Goal: Information Seeking & Learning: Learn about a topic

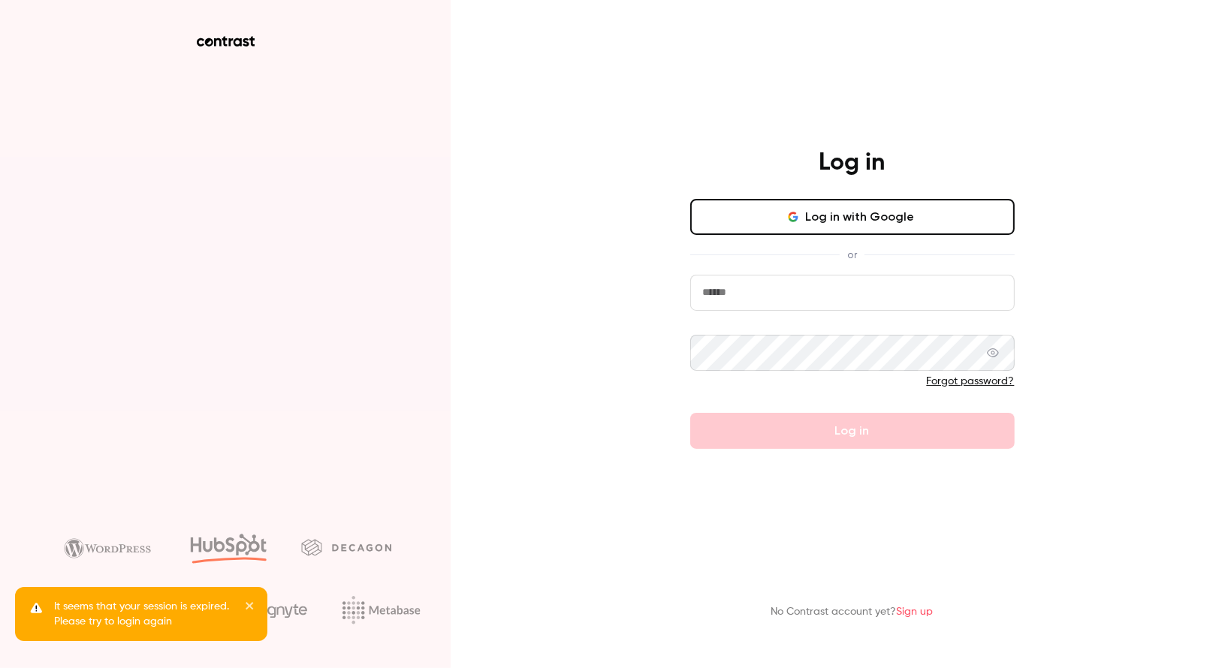
type input "**********"
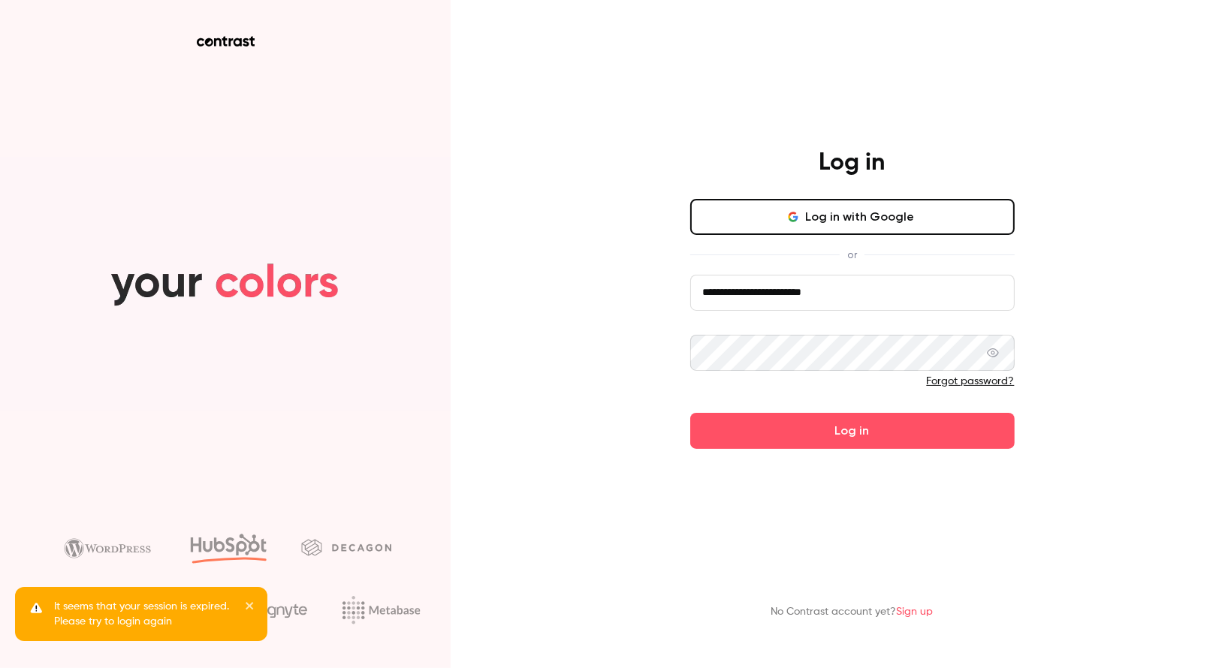
click at [843, 207] on button "Log in with Google" at bounding box center [852, 217] width 324 height 36
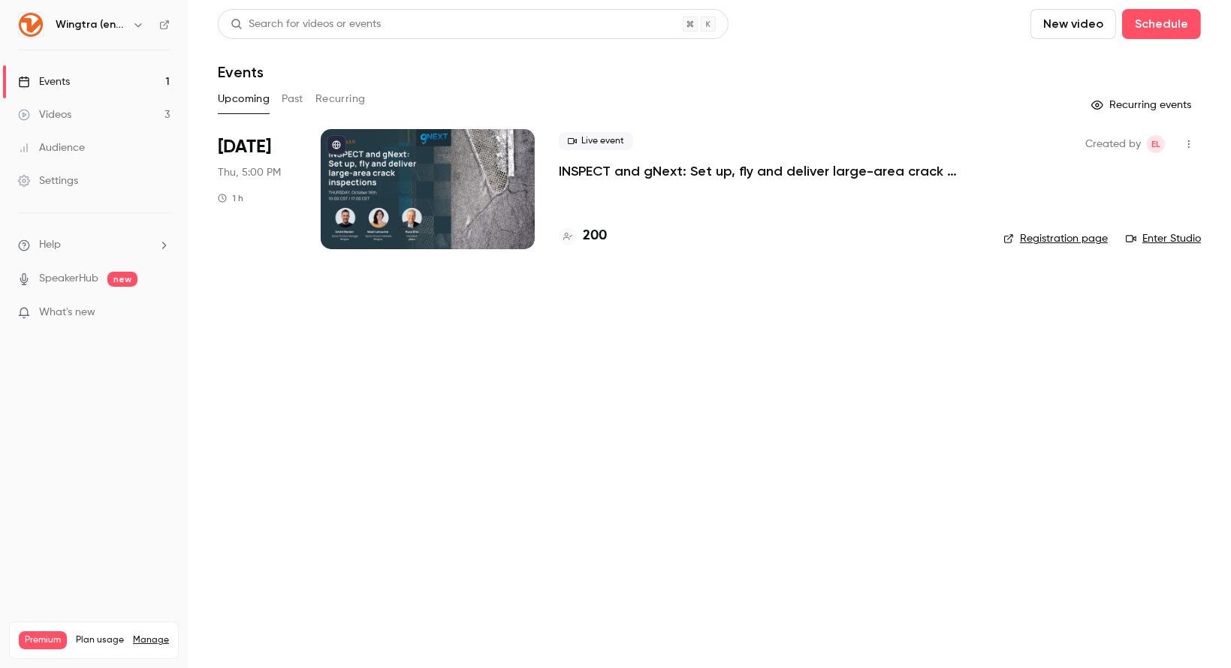
click at [130, 26] on button "button" at bounding box center [138, 25] width 18 height 18
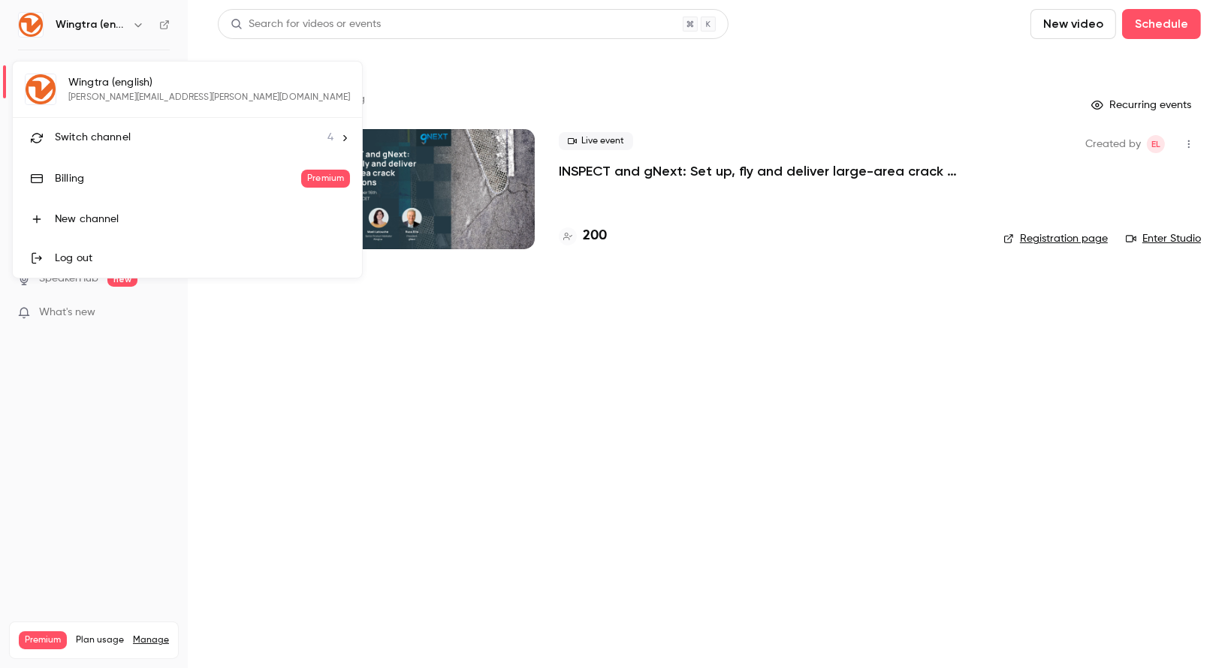
click at [105, 136] on span "Switch channel" at bounding box center [93, 138] width 76 height 16
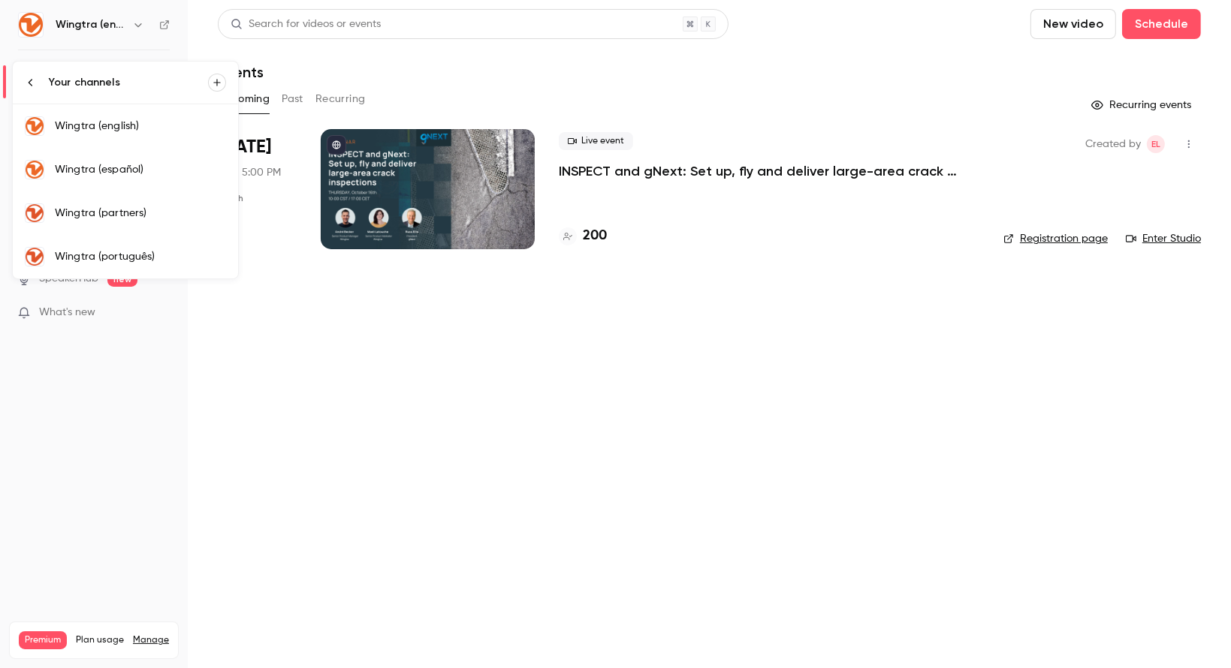
click at [136, 253] on div "Wingtra (português)" at bounding box center [140, 256] width 171 height 15
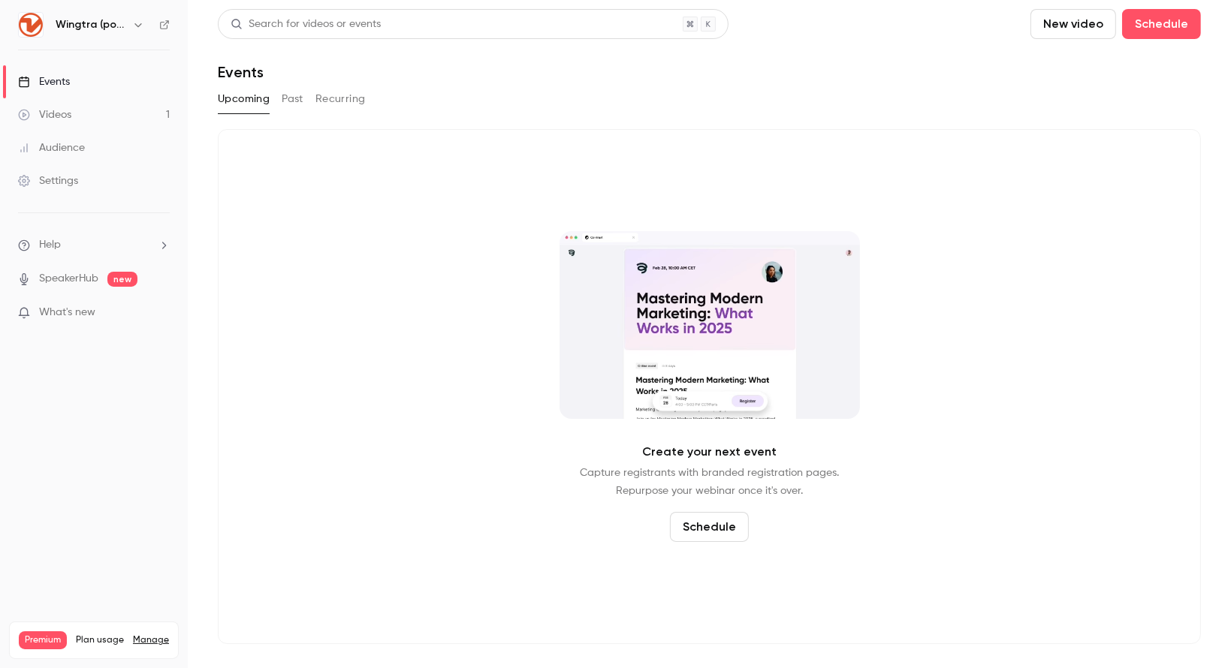
click at [297, 97] on button "Past" at bounding box center [293, 99] width 22 height 24
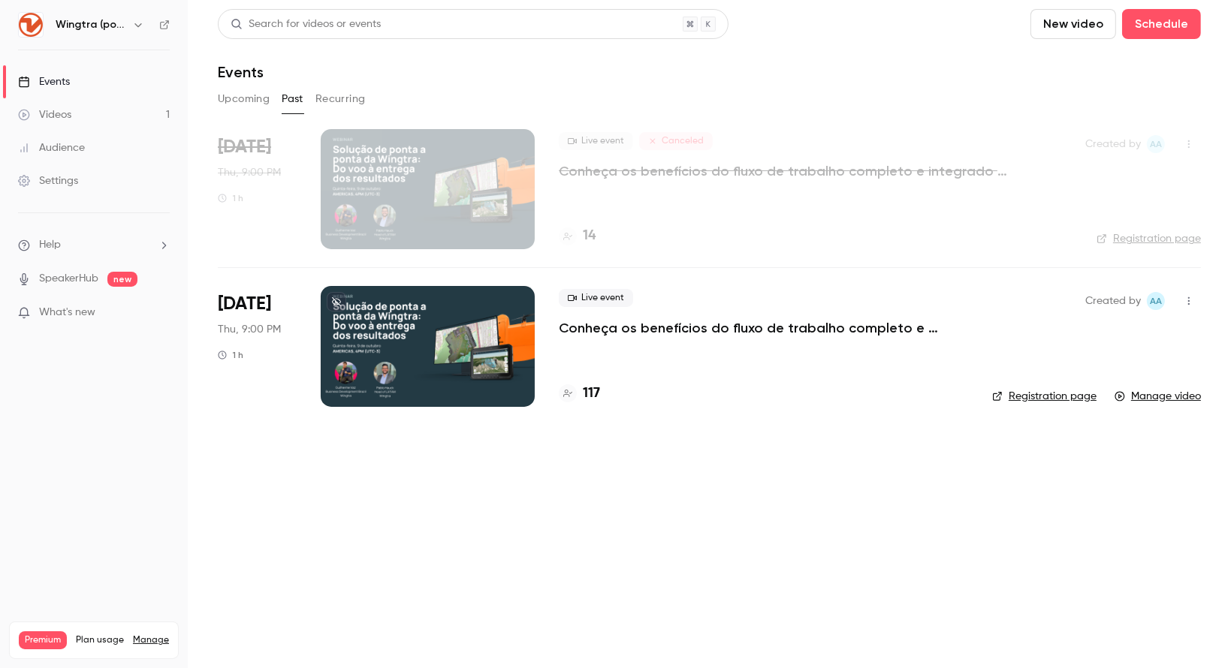
click at [639, 330] on p "Conheça os benefícios do fluxo de trabalho completo e integrado da Wingtra en […" at bounding box center [763, 328] width 409 height 18
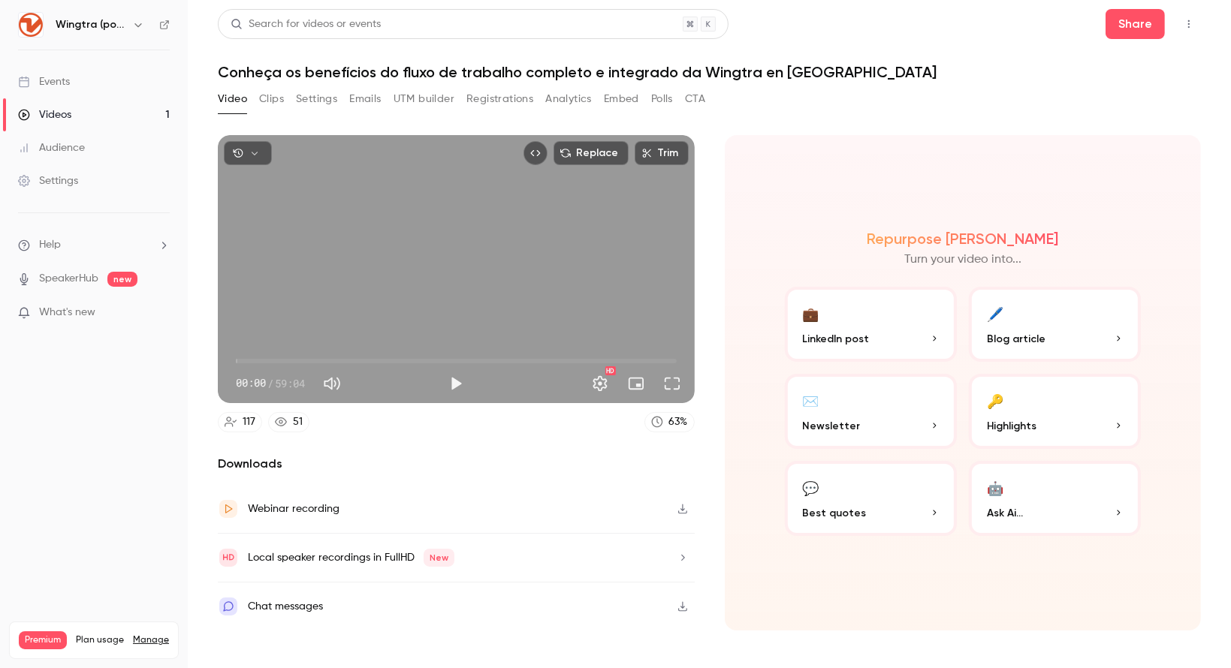
click at [570, 101] on button "Analytics" at bounding box center [568, 99] width 47 height 24
